Goal: Task Accomplishment & Management: Complete application form

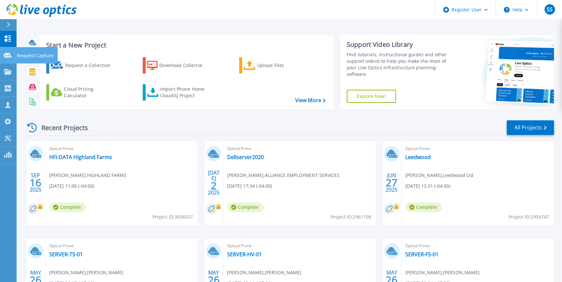
click at [29, 52] on p "Request Capture" at bounding box center [35, 55] width 37 height 17
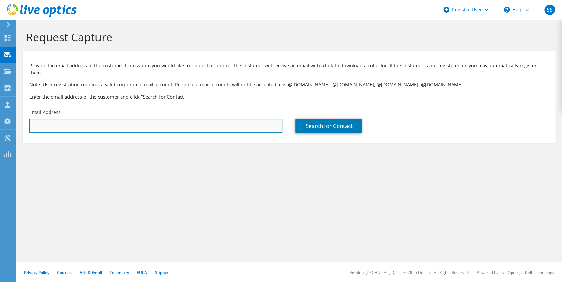
drag, startPoint x: 100, startPoint y: 124, endPoint x: 106, endPoint y: 124, distance: 6.2
click at [100, 124] on input "text" at bounding box center [155, 126] width 253 height 14
paste input "danielg@accenthome.com"
type input "danielg@accenthome.com"
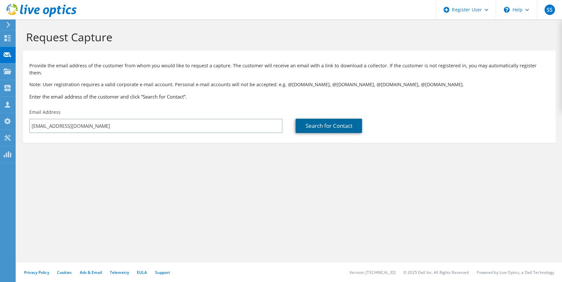
click at [319, 119] on link "Search for Contact" at bounding box center [329, 126] width 66 height 14
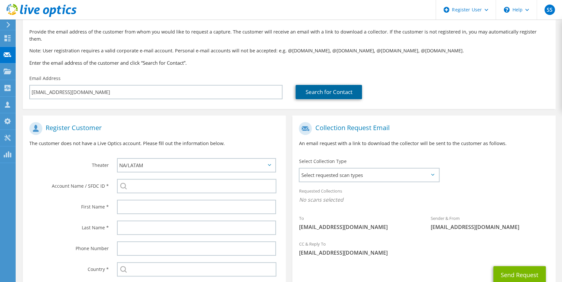
scroll to position [89, 0]
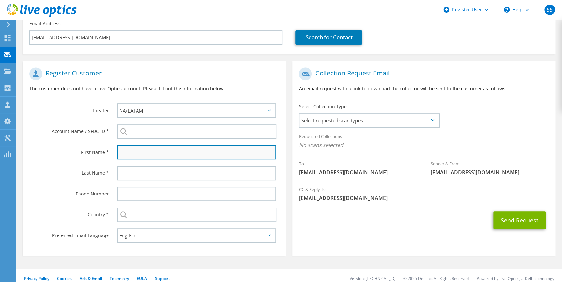
click at [154, 145] on input "text" at bounding box center [196, 152] width 159 height 14
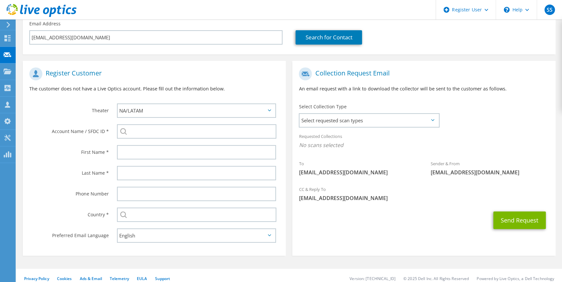
click at [71, 175] on div "Last Name *" at bounding box center [67, 173] width 88 height 20
click at [144, 125] on input "search" at bounding box center [196, 131] width 159 height 14
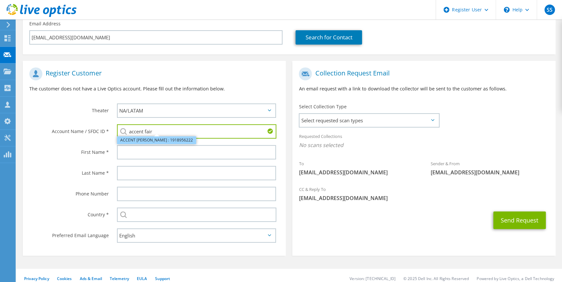
click at [141, 137] on li "ACCENT FAIRCHILD : 1918956222" at bounding box center [156, 141] width 79 height 8
type input "ACCENT FAIRCHILD : 1918956222"
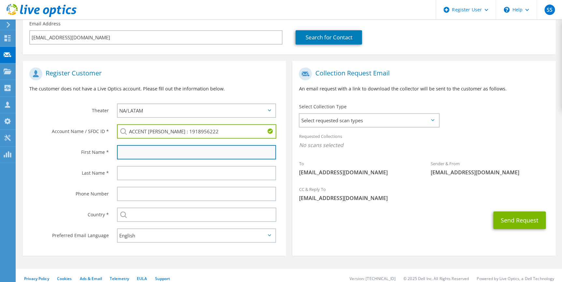
click at [148, 145] on input "text" at bounding box center [196, 152] width 159 height 14
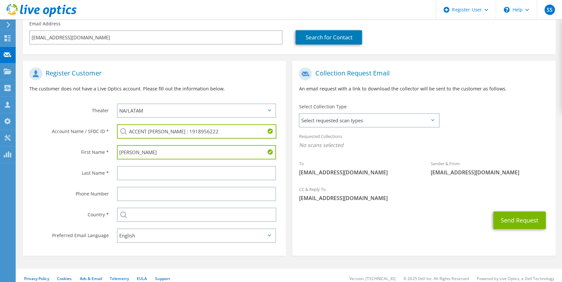
type input "Daniel"
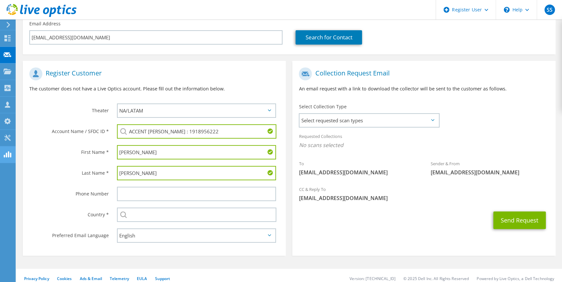
type input "Glucksman"
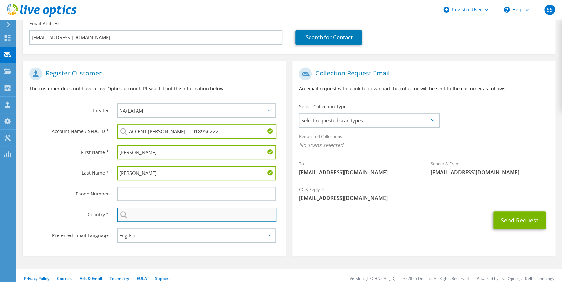
drag, startPoint x: 143, startPoint y: 212, endPoint x: 165, endPoint y: 214, distance: 21.6
click at [143, 212] on input "text" at bounding box center [196, 215] width 159 height 14
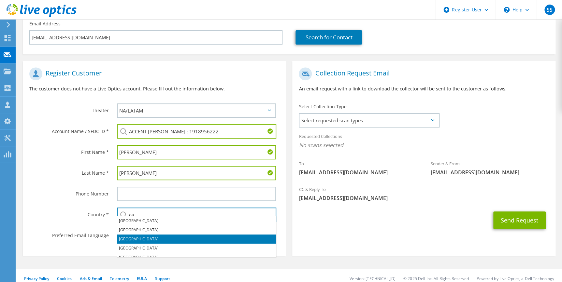
click at [160, 237] on li "Canada" at bounding box center [196, 239] width 159 height 9
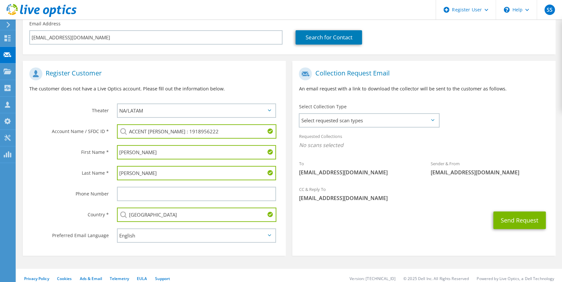
type input "Canada"
click at [342, 230] on section "Collection Request Email An email request with a link to download the collector…" at bounding box center [423, 158] width 263 height 195
click at [349, 114] on span "Select requested scan types" at bounding box center [368, 120] width 139 height 13
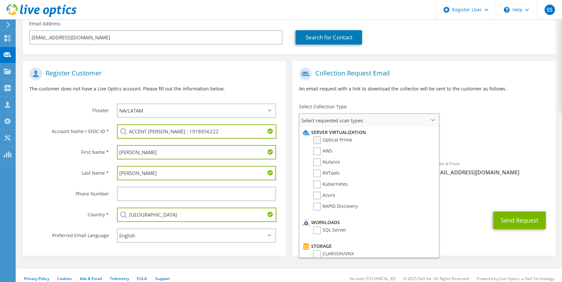
click at [337, 137] on label "Optical Prime" at bounding box center [332, 141] width 39 height 8
click at [0, 0] on input "Optical Prime" at bounding box center [0, 0] width 0 height 0
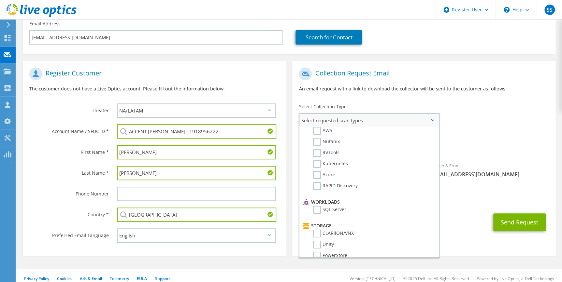
scroll to position [29, 0]
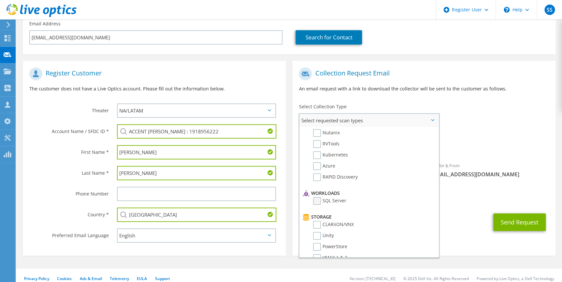
click at [324, 197] on label "SQL Server" at bounding box center [329, 201] width 33 height 8
click at [0, 0] on input "SQL Server" at bounding box center [0, 0] width 0 height 0
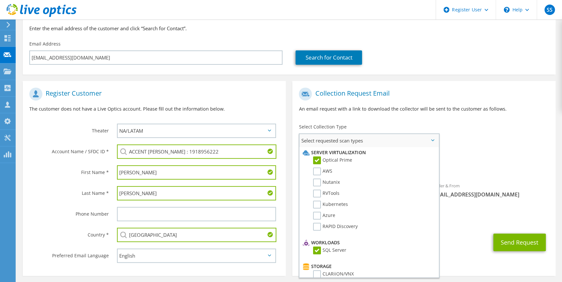
scroll to position [59, 0]
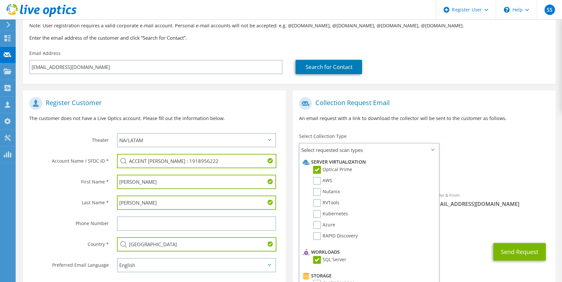
click at [504, 138] on div "To danielg@accenthome.com Sender & From liveoptics@liveoptics.com" at bounding box center [423, 154] width 263 height 121
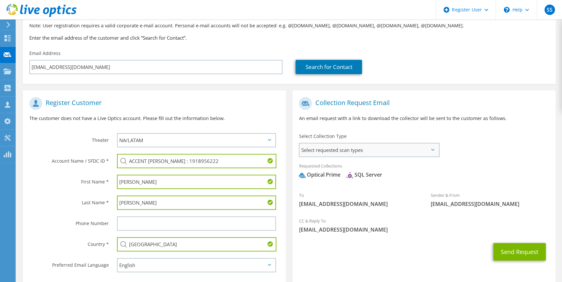
click at [356, 146] on span "Select requested scan types" at bounding box center [368, 150] width 139 height 13
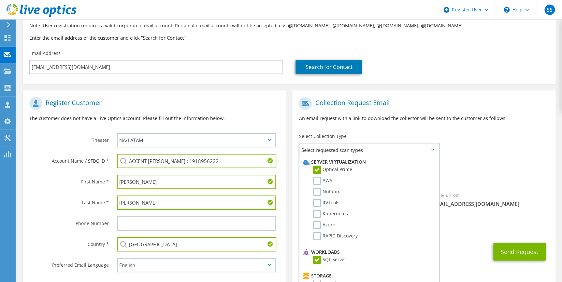
click at [454, 164] on div "Requested Collections No scans selected Optical Prime SQL Server" at bounding box center [423, 172] width 263 height 26
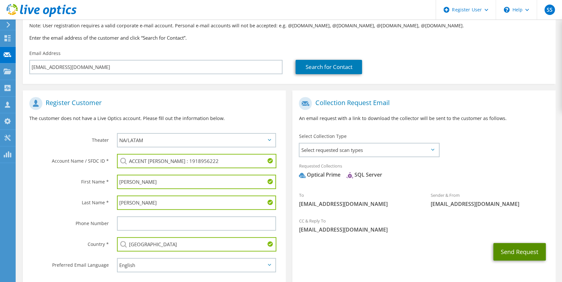
click at [530, 247] on button "Send Request" at bounding box center [519, 252] width 52 height 18
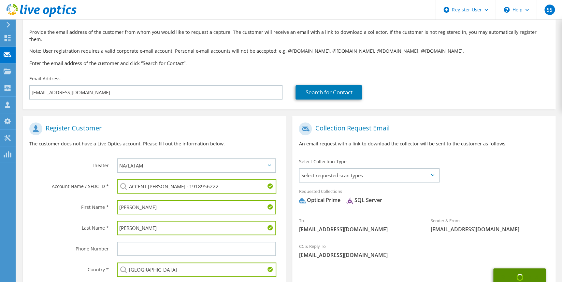
scroll to position [0, 0]
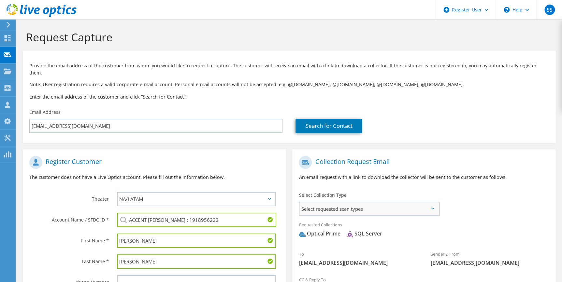
click at [366, 207] on span "Select requested scan types" at bounding box center [368, 209] width 139 height 13
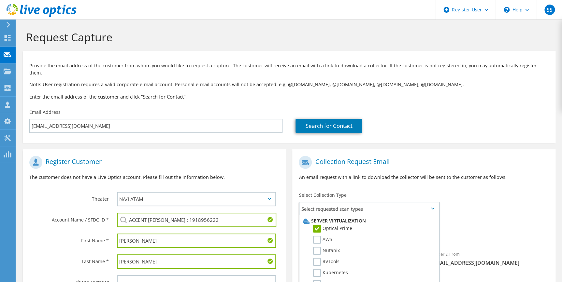
click at [381, 189] on div "Select Collection Type Select requested scan types Server Virtualization Optica…" at bounding box center [368, 203] width 153 height 29
